Goal: Task Accomplishment & Management: Manage account settings

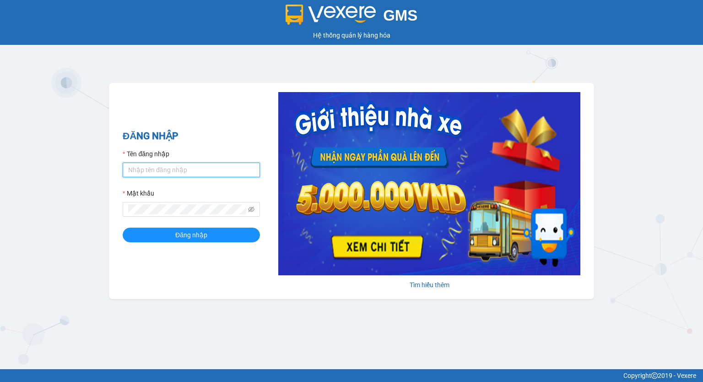
click at [205, 60] on input "Tên đăng nhập" at bounding box center [191, 169] width 137 height 15
type input "phuongchi.phucanex"
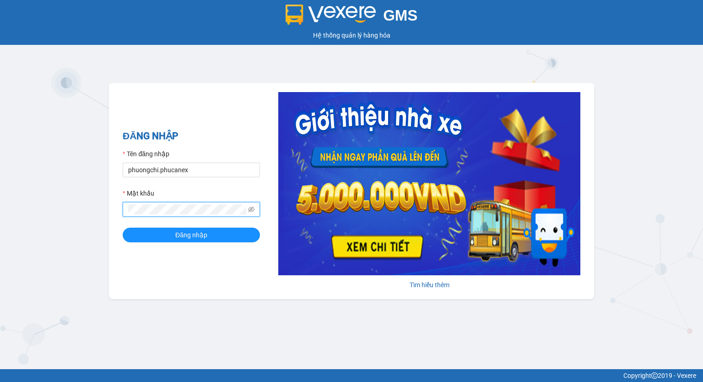
click at [123, 60] on button "Đăng nhập" at bounding box center [191, 234] width 137 height 15
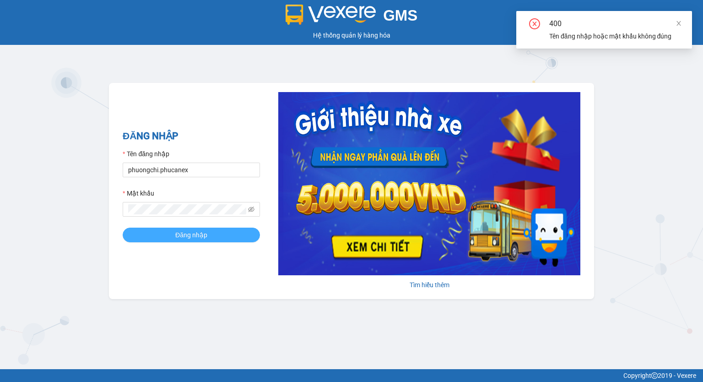
click at [213, 60] on button "Đăng nhập" at bounding box center [191, 234] width 137 height 15
click at [123, 60] on button "Đăng nhập" at bounding box center [191, 234] width 137 height 15
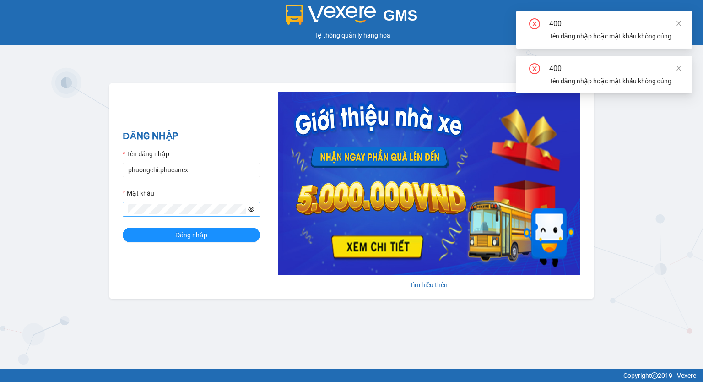
click at [236, 60] on icon "eye-invisible" at bounding box center [251, 209] width 6 height 6
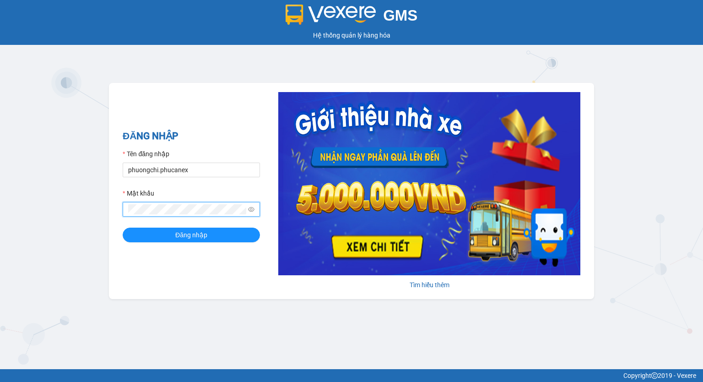
click at [123, 60] on button "Đăng nhập" at bounding box center [191, 234] width 137 height 15
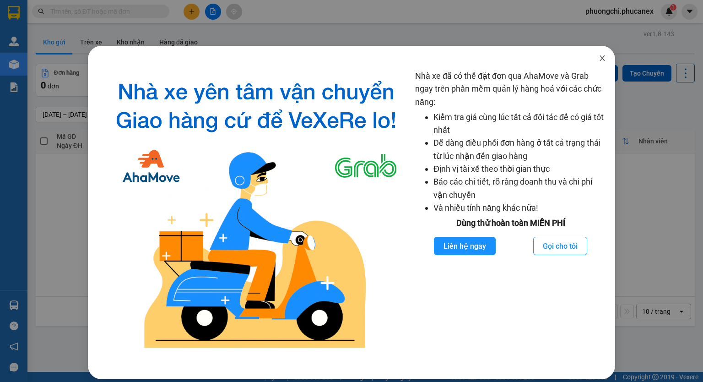
click at [236, 55] on icon "close" at bounding box center [601, 57] width 7 height 7
